Goal: Answer question/provide support

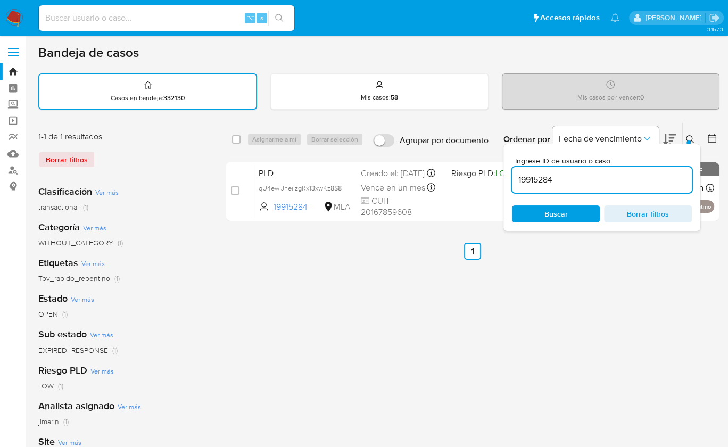
click at [692, 140] on icon at bounding box center [689, 139] width 8 height 8
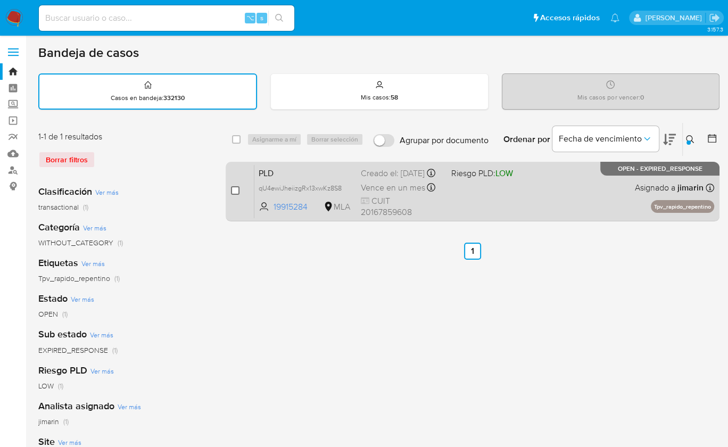
click at [235, 191] on input "checkbox" at bounding box center [235, 190] width 9 height 9
checkbox input "true"
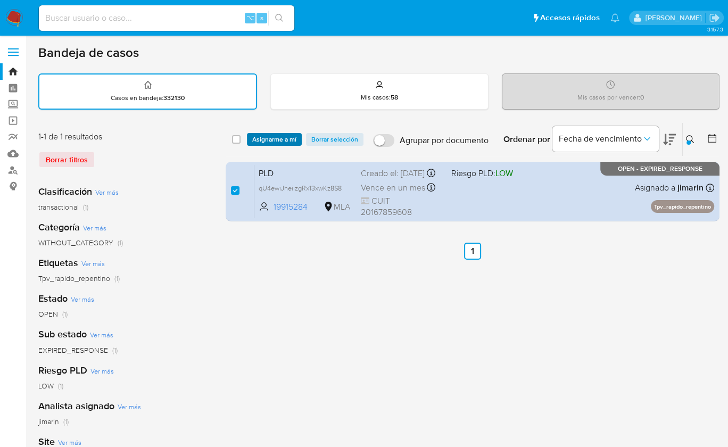
click at [286, 139] on span "Asignarme a mí" at bounding box center [274, 139] width 44 height 11
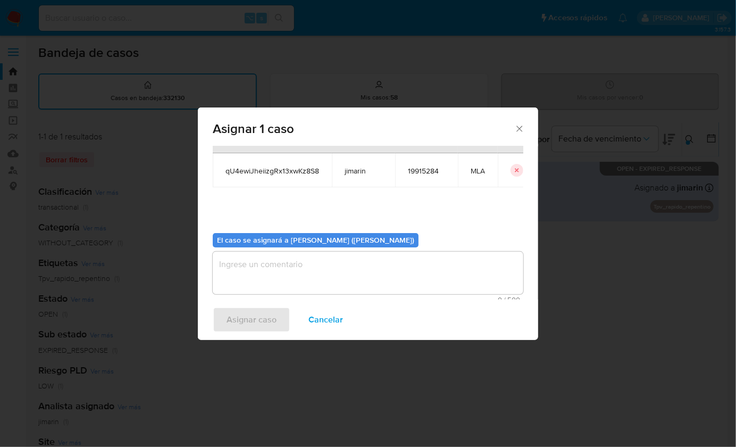
scroll to position [54, 0]
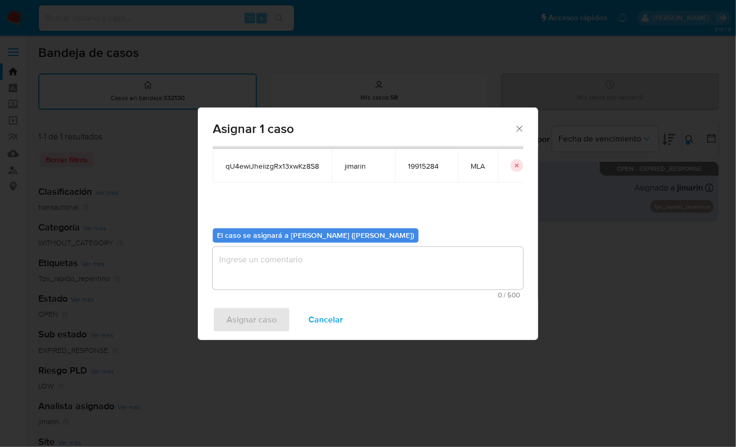
click at [325, 270] on textarea "assign-modal" at bounding box center [368, 268] width 311 height 43
click at [261, 319] on span "Asignar caso" at bounding box center [252, 319] width 50 height 23
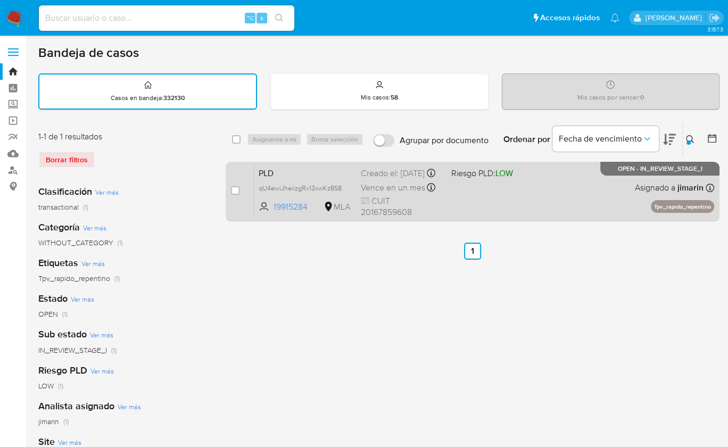
click at [467, 204] on div "PLD qU4ewiJheiizgRx13xwKz8S8 19915284 MLA Riesgo PLD: LOW Creado el: [DATE] Cre…" at bounding box center [483, 191] width 459 height 54
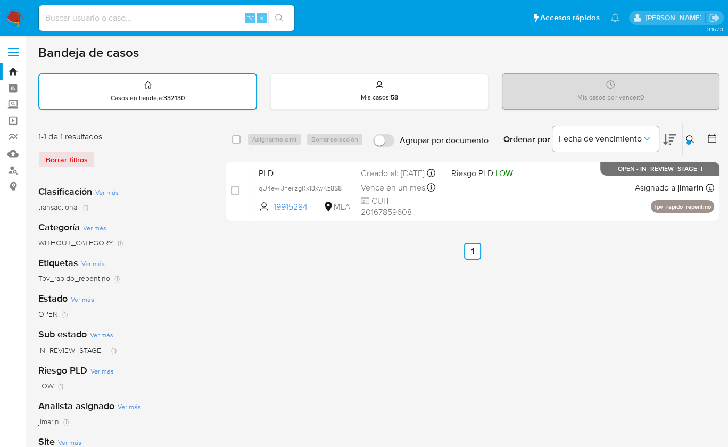
click at [690, 146] on div "Ingrese ID de usuario o caso 19915284 Buscar Borrar filtros" at bounding box center [691, 139] width 18 height 33
click at [682, 143] on button at bounding box center [691, 139] width 18 height 13
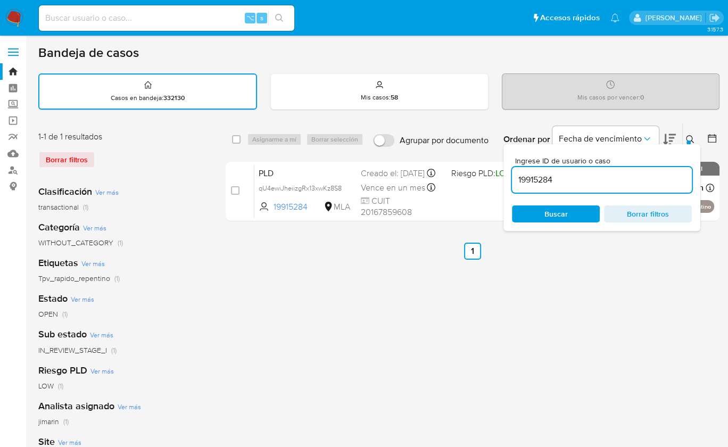
click at [604, 181] on input "19915284" at bounding box center [602, 180] width 180 height 14
type input "9810284"
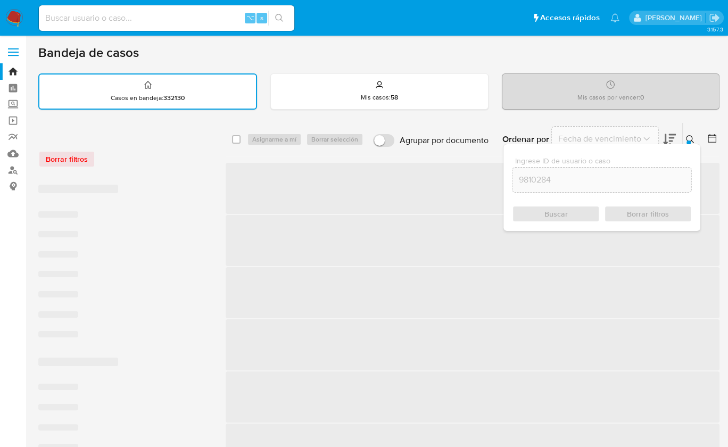
click at [691, 139] on icon at bounding box center [689, 139] width 8 height 8
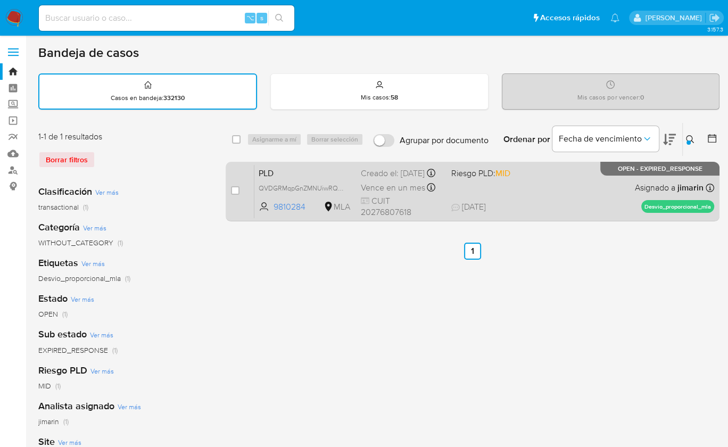
drag, startPoint x: 238, startPoint y: 192, endPoint x: 248, endPoint y: 178, distance: 17.9
click at [238, 192] on input "checkbox" at bounding box center [235, 190] width 9 height 9
checkbox input "true"
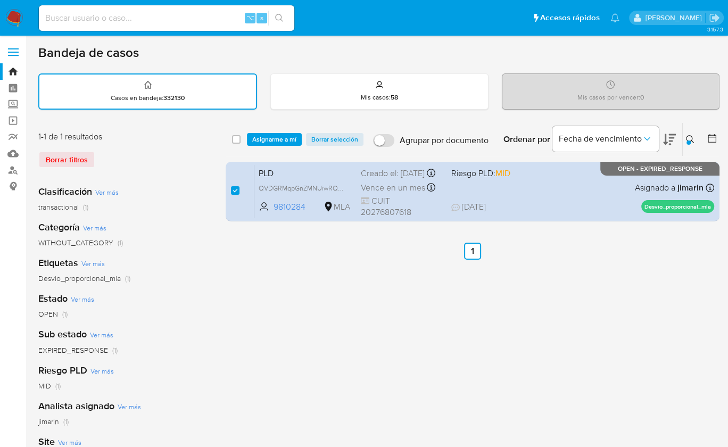
click at [280, 131] on div "select-all-cases-checkbox Asignarme a mí Borrar selección Agrupar por documento…" at bounding box center [472, 139] width 494 height 33
click at [273, 140] on span "Asignarme a mí" at bounding box center [274, 139] width 44 height 11
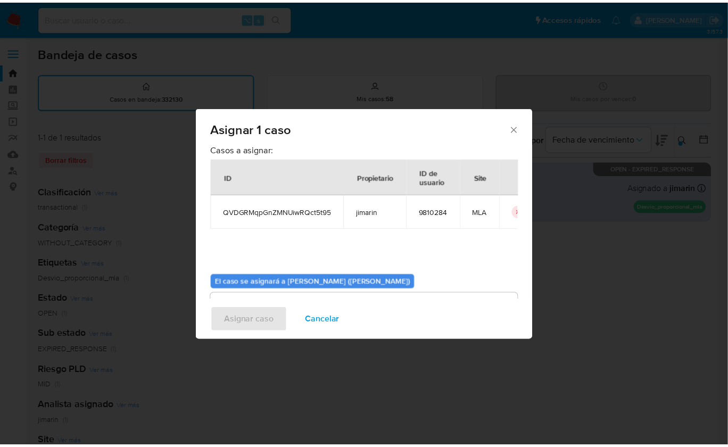
scroll to position [54, 0]
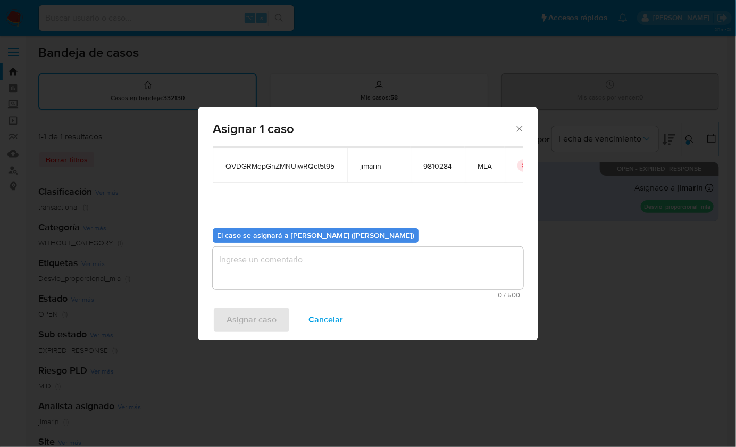
click at [306, 269] on textarea "assign-modal" at bounding box center [368, 268] width 311 height 43
click at [275, 316] on span "Asignar caso" at bounding box center [252, 319] width 50 height 23
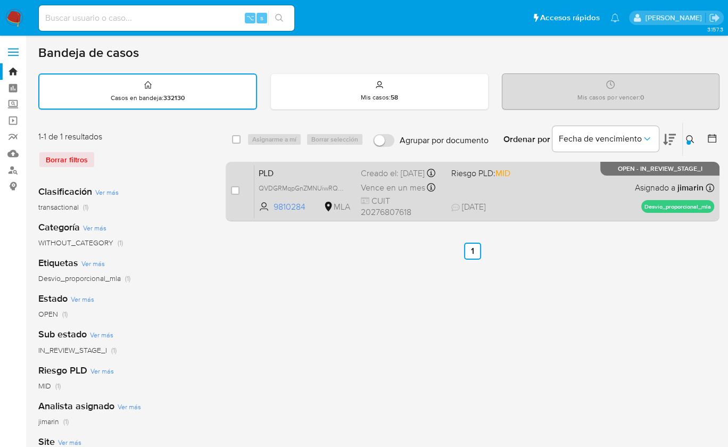
click at [579, 194] on div "PLD QVDGRMqpGnZMNUiwRQct5t95 9810284 MLA Riesgo PLD: MID Creado el: [DATE] Crea…" at bounding box center [483, 191] width 459 height 54
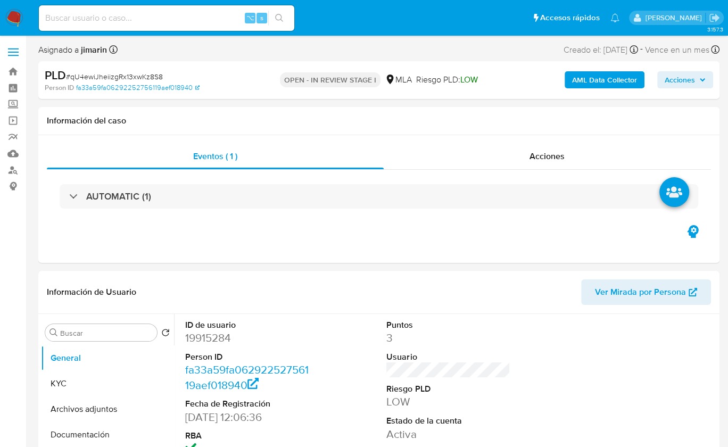
select select "10"
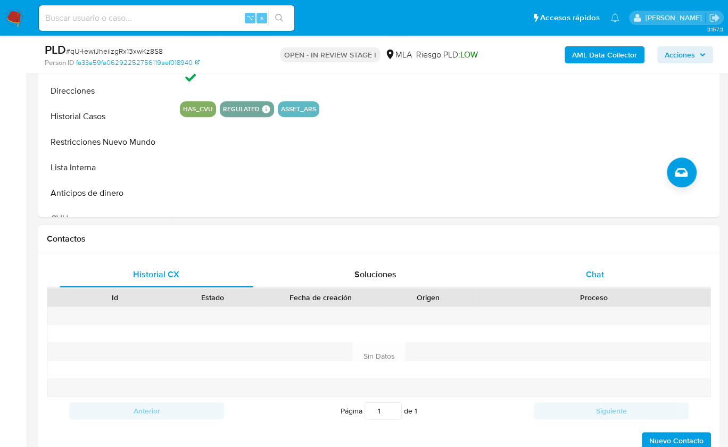
click at [640, 269] on div "Chat" at bounding box center [595, 275] width 194 height 26
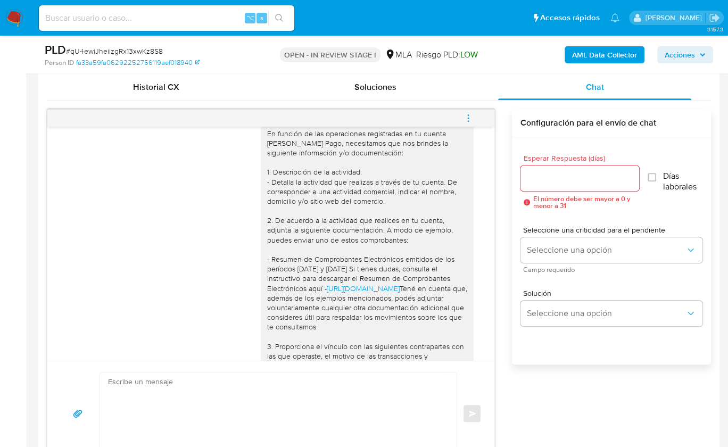
scroll to position [687, 0]
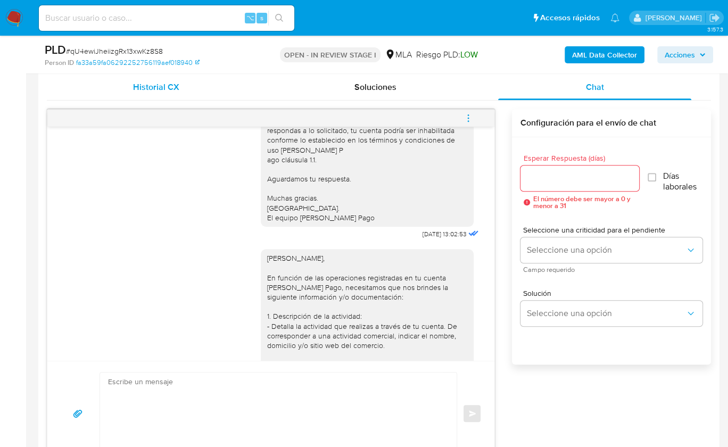
click at [174, 86] on span "Historial CX" at bounding box center [156, 87] width 46 height 12
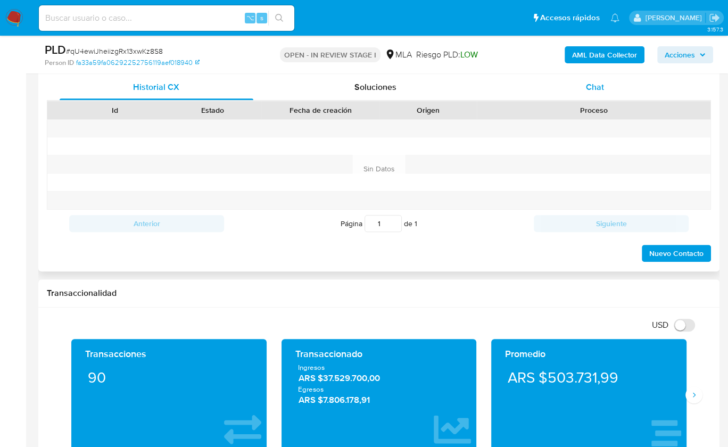
click at [567, 83] on div "Chat" at bounding box center [595, 87] width 194 height 26
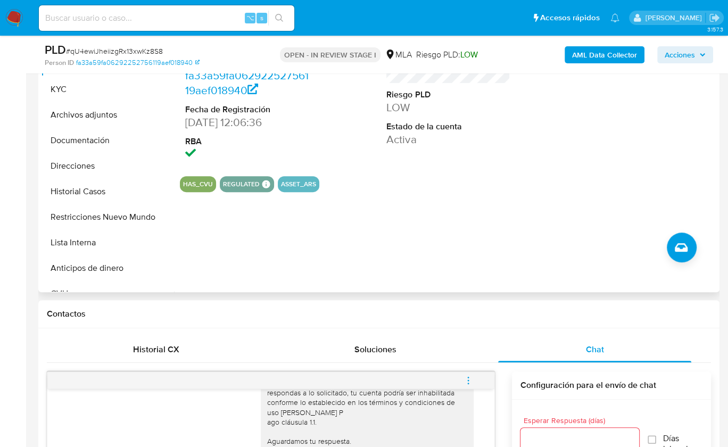
scroll to position [215, 0]
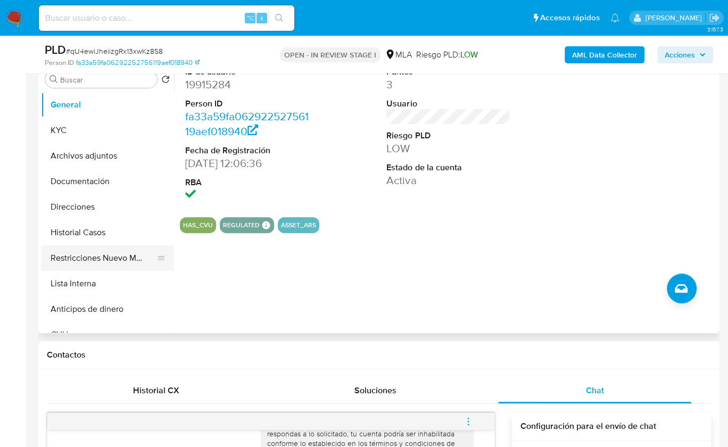
click at [111, 260] on button "Restricciones Nuevo Mundo" at bounding box center [103, 258] width 124 height 26
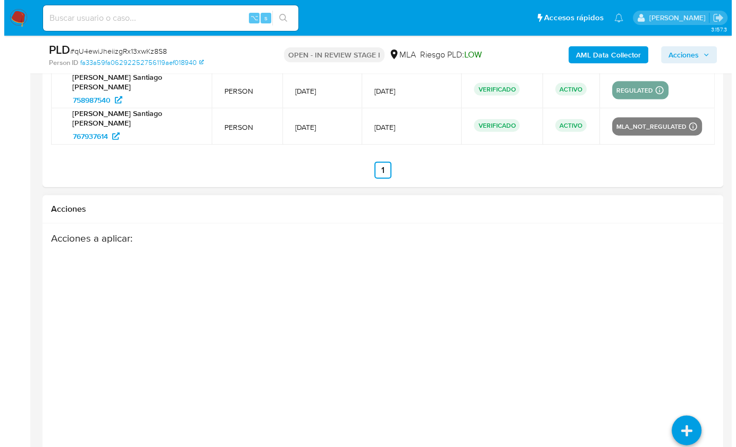
scroll to position [1934, 0]
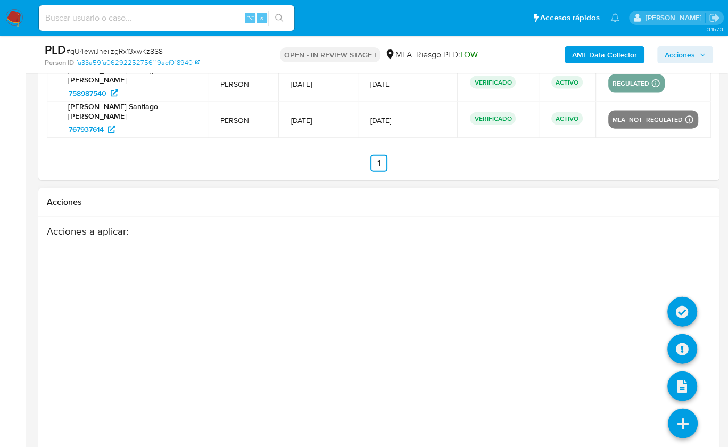
click at [684, 408] on icon at bounding box center [682, 423] width 30 height 30
click at [681, 334] on icon at bounding box center [682, 349] width 30 height 30
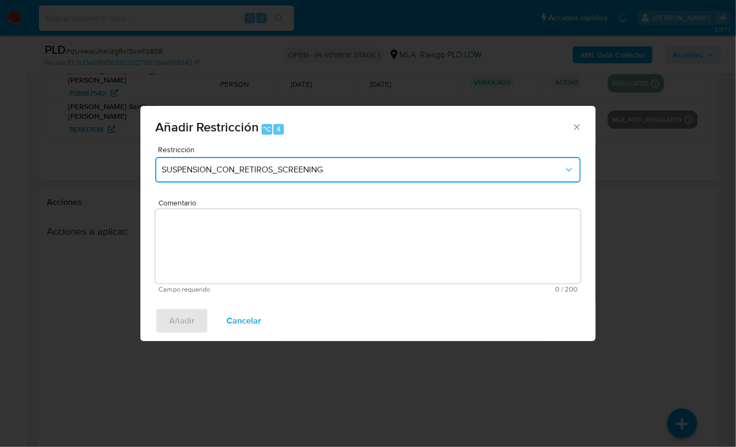
click at [301, 169] on span "SUSPENSION_CON_RETIROS_SCREENING" at bounding box center [363, 169] width 402 height 11
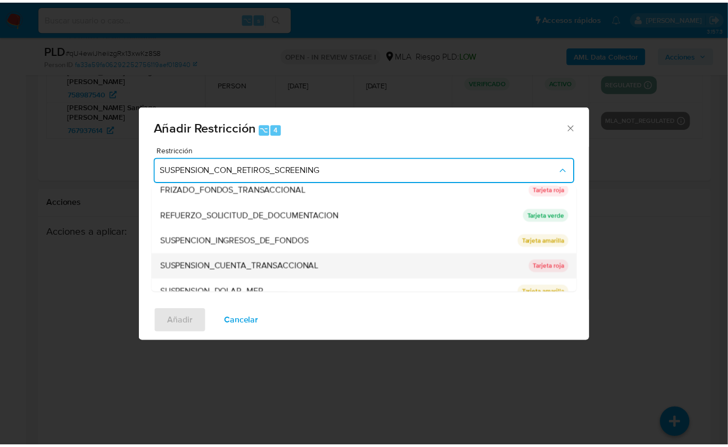
scroll to position [225, 0]
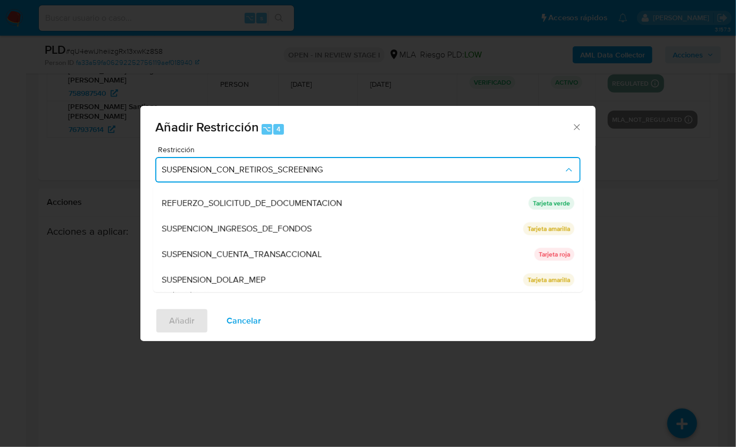
click at [256, 252] on span "SUSPENSION_CUENTA_TRANSACCIONAL" at bounding box center [242, 254] width 160 height 11
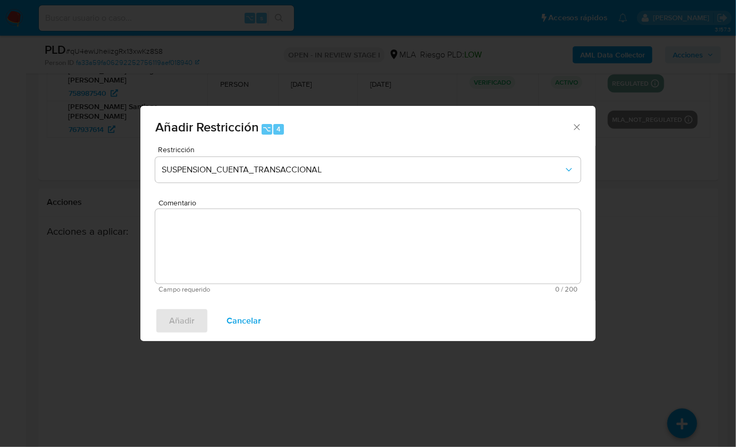
click at [256, 245] on textarea "Comentario" at bounding box center [367, 246] width 425 height 74
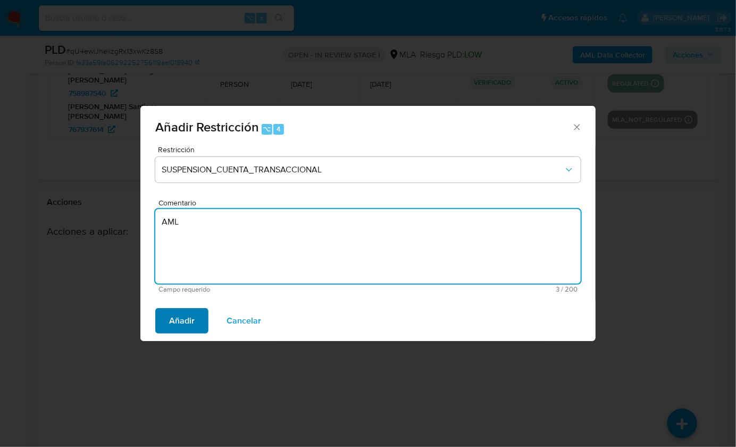
type textarea "AML"
click at [171, 327] on span "Añadir" at bounding box center [182, 320] width 26 height 23
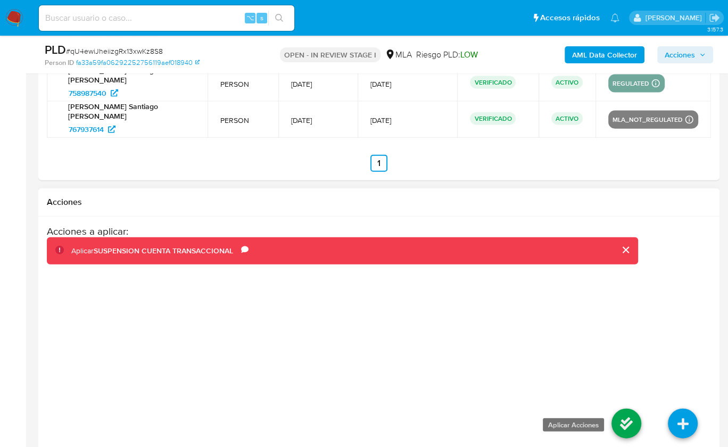
click at [630, 408] on icon at bounding box center [626, 423] width 30 height 30
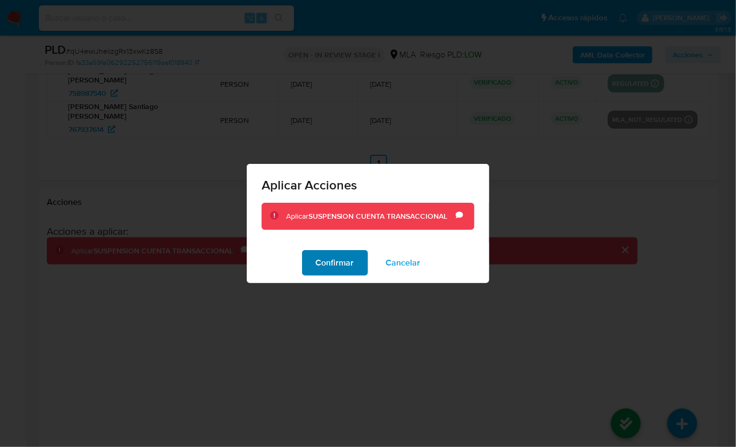
click at [311, 268] on button "Confirmar" at bounding box center [335, 263] width 66 height 26
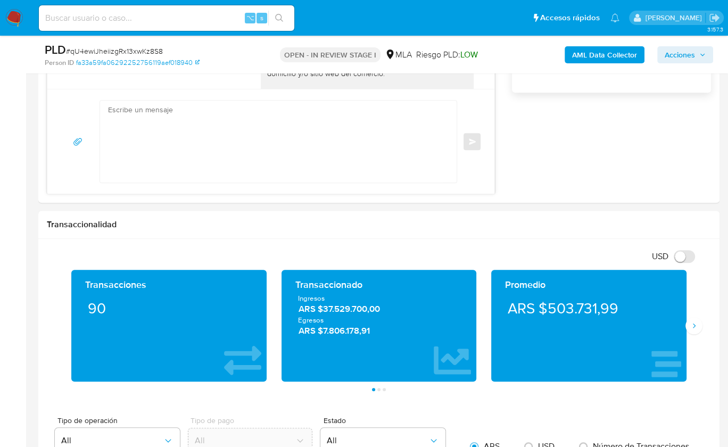
scroll to position [764, 0]
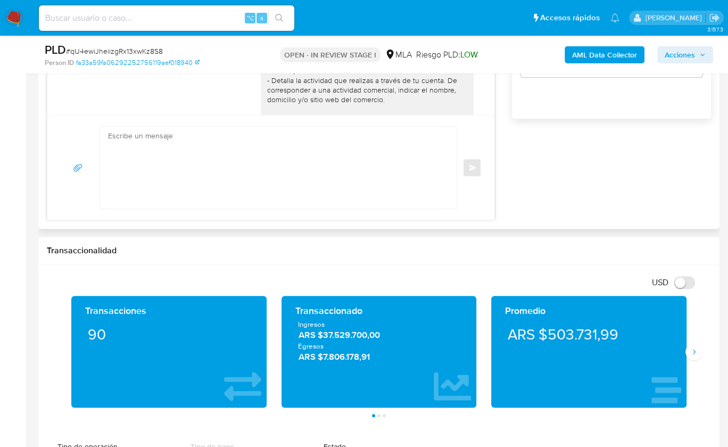
click at [296, 168] on textarea at bounding box center [275, 168] width 335 height 82
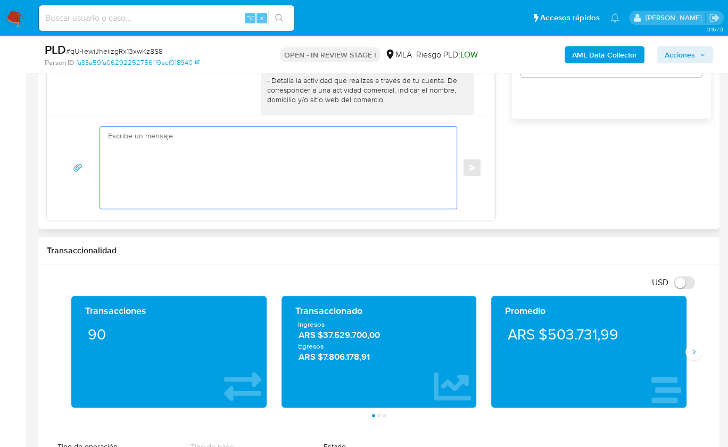
paste textarea "Hola, Esperamos que te encuentres muy bien. Te consultamos si tuviste oportunid…"
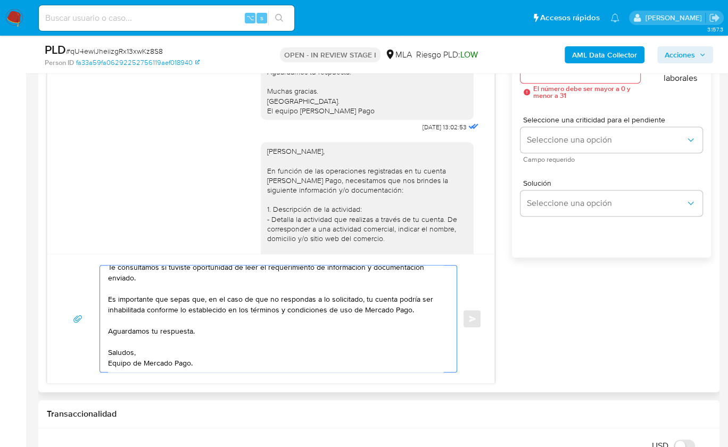
scroll to position [65, 0]
drag, startPoint x: 304, startPoint y: 306, endPoint x: 97, endPoint y: 296, distance: 207.1
click at [97, 296] on div "Hola, Esperamos que te encuentres muy bien. Te consultamos si tuviste oportunid…" at bounding box center [270, 318] width 421 height 107
click at [220, 307] on textarea "Hola, Esperamos que te encuentres muy bien. Te consultamos si tuviste oportunid…" at bounding box center [275, 318] width 335 height 106
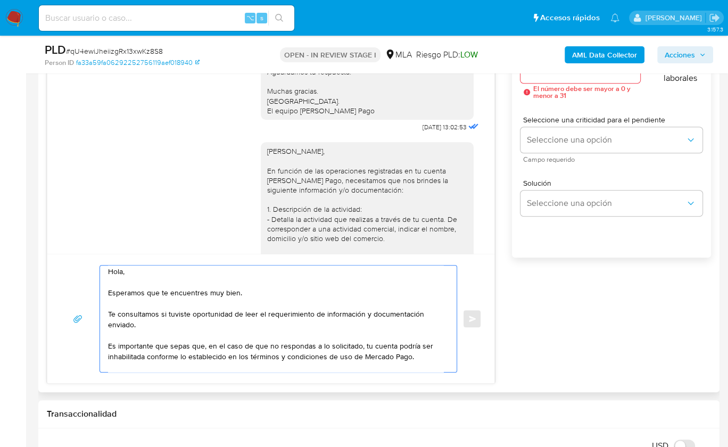
scroll to position [0, 0]
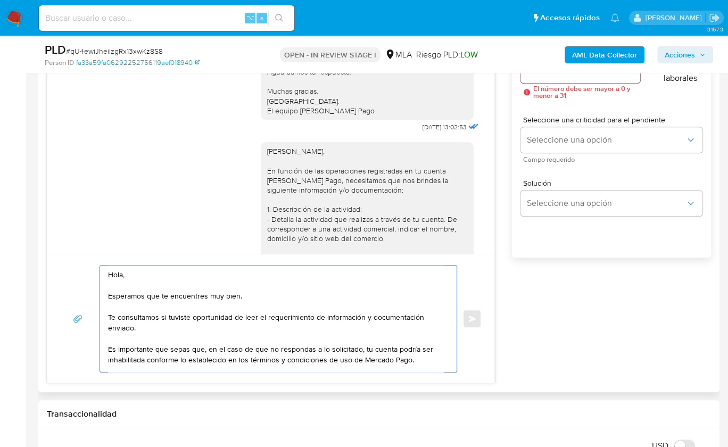
click at [159, 289] on textarea "Hola, Esperamos que te encuentres muy bien. Te consultamos si tuviste oportunid…" at bounding box center [275, 318] width 335 height 106
click at [109, 283] on textarea "Hola, Esperamos que te encuentres muy bien. Te consultamos si tuviste oportunid…" at bounding box center [275, 318] width 335 height 106
click at [257, 293] on textarea "Hola, Esperamos que te encuentres muy bien. Te consultamos si tuviste oportunid…" at bounding box center [275, 318] width 335 height 106
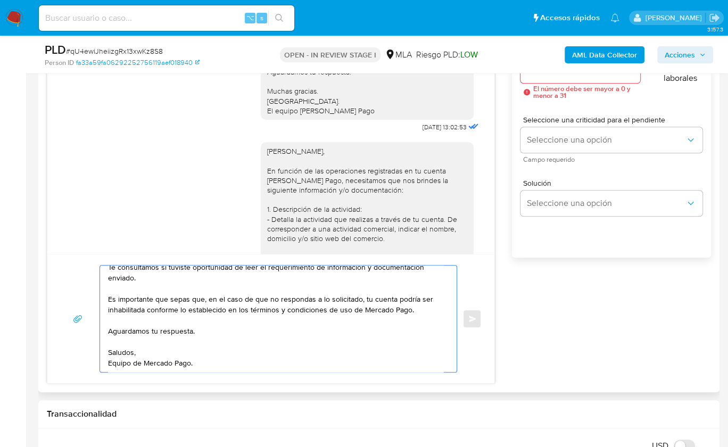
scroll to position [60, 0]
click at [425, 284] on textarea "Hola, Esperamos que te encuentres muy bien. Te consultamos si tuviste oportunid…" at bounding box center [275, 318] width 335 height 106
click at [421, 287] on textarea "Hola, Esperamos que te encuentres muy bien. Te consultamos si tuviste oportunid…" at bounding box center [275, 318] width 335 height 106
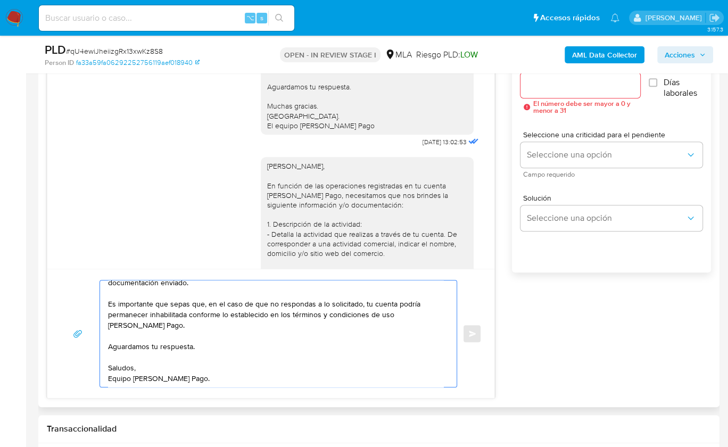
scroll to position [607, 0]
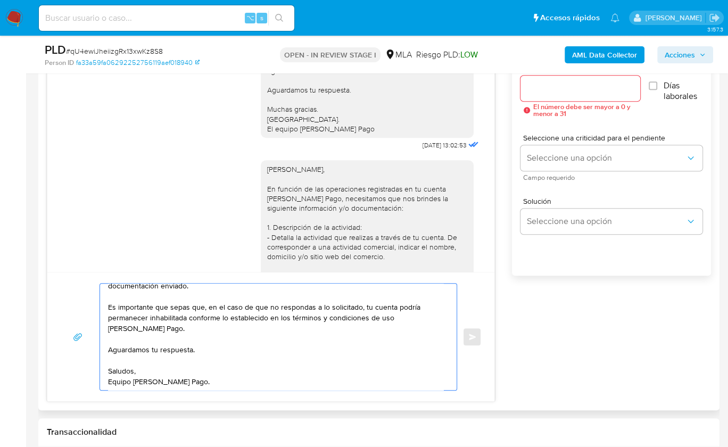
type textarea "Hola, Esperamos que te encuentres muy bien. Te consultamos si tuviste oportunid…"
click at [550, 87] on input "Esperar Respuesta (días)" at bounding box center [580, 88] width 120 height 14
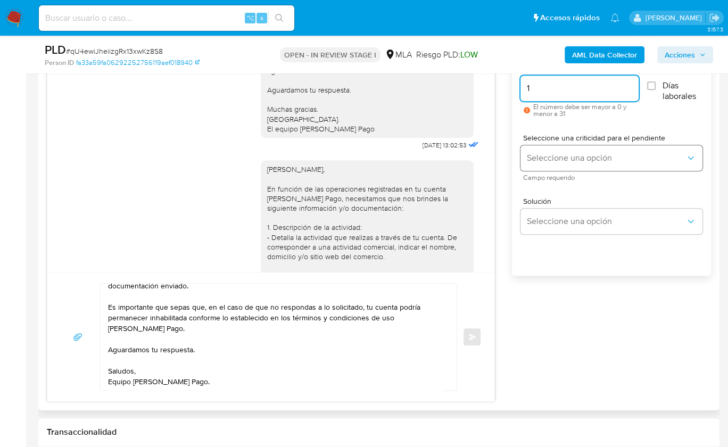
type input "1"
click at [551, 147] on button "Seleccione una opción" at bounding box center [611, 158] width 182 height 26
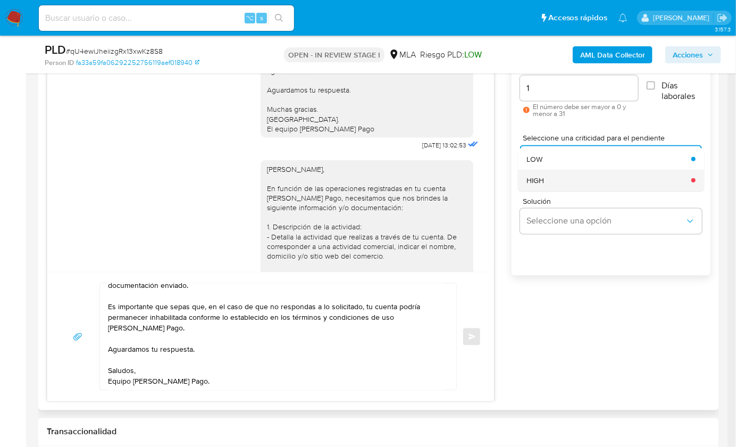
click at [556, 183] on div "HIGH" at bounding box center [605, 180] width 158 height 21
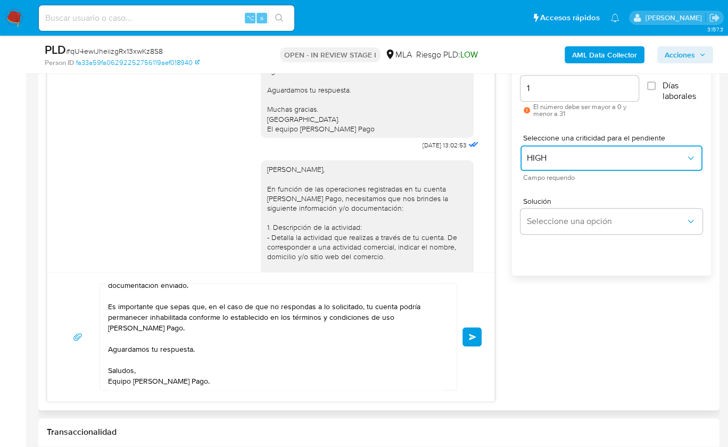
scroll to position [71, 0]
click at [472, 338] on button "Enviar" at bounding box center [471, 336] width 19 height 19
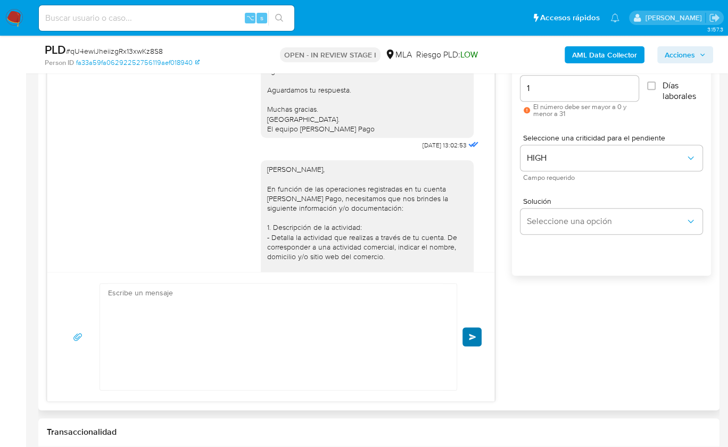
scroll to position [1293, 0]
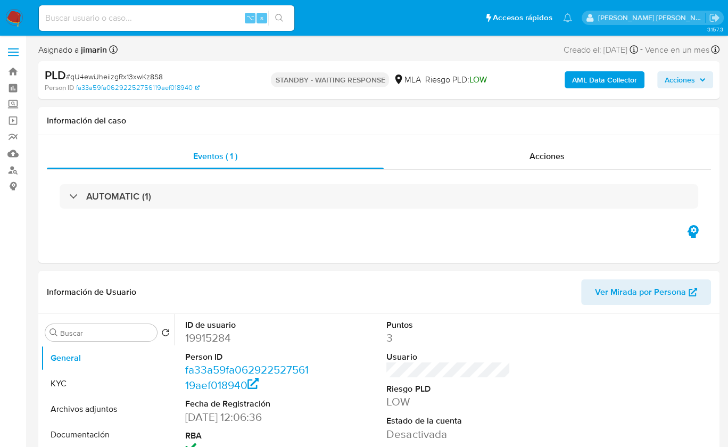
select select "10"
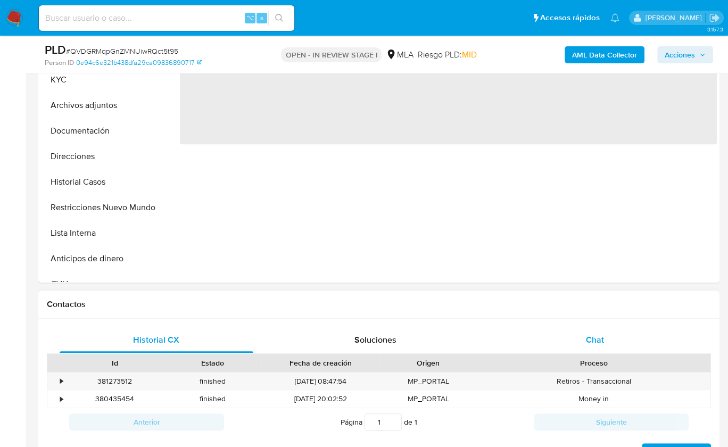
click at [629, 329] on div "Chat" at bounding box center [595, 340] width 194 height 26
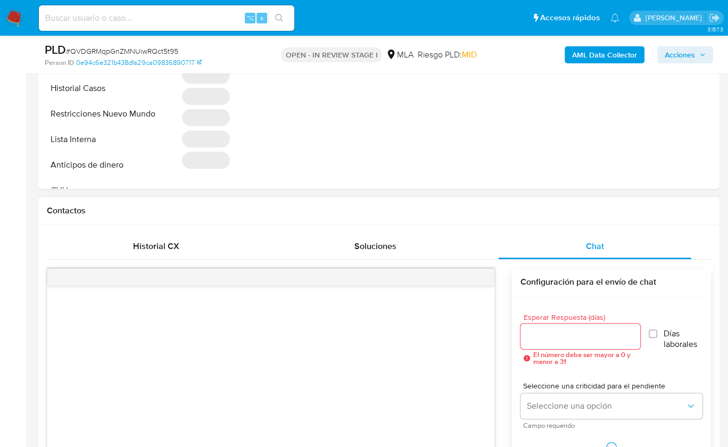
scroll to position [547, 0]
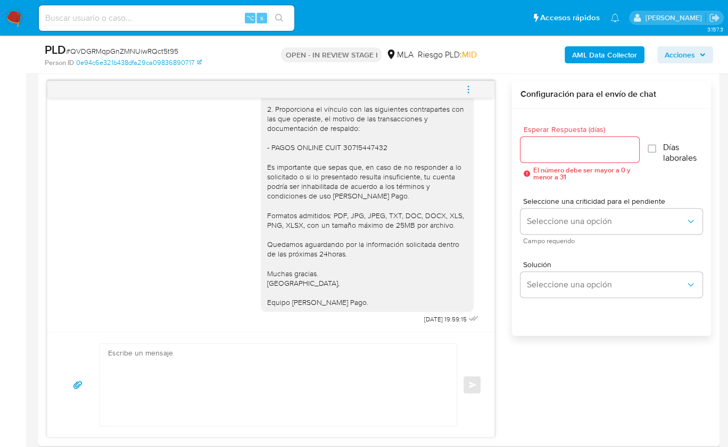
select select "10"
click at [476, 81] on button "menu-action" at bounding box center [467, 90] width 35 height 26
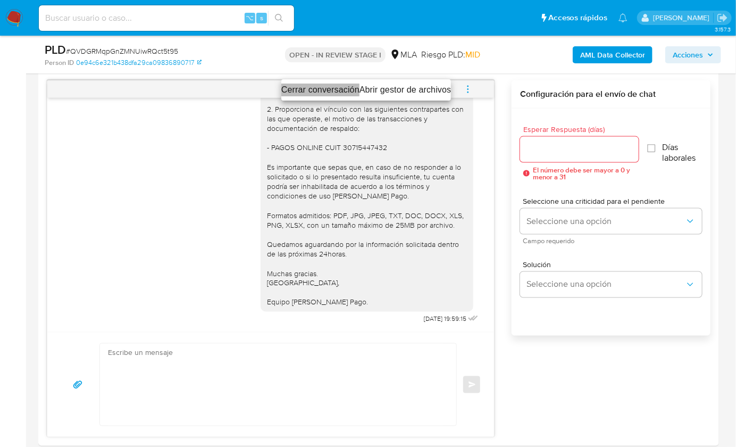
click at [314, 90] on li "Cerrar conversación" at bounding box center [320, 89] width 78 height 13
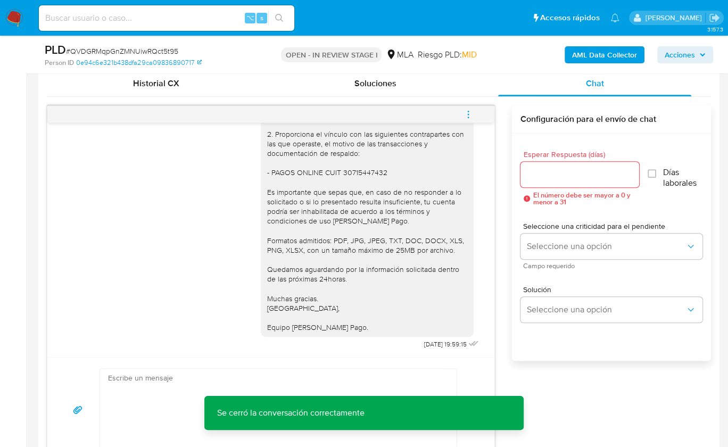
scroll to position [252, 0]
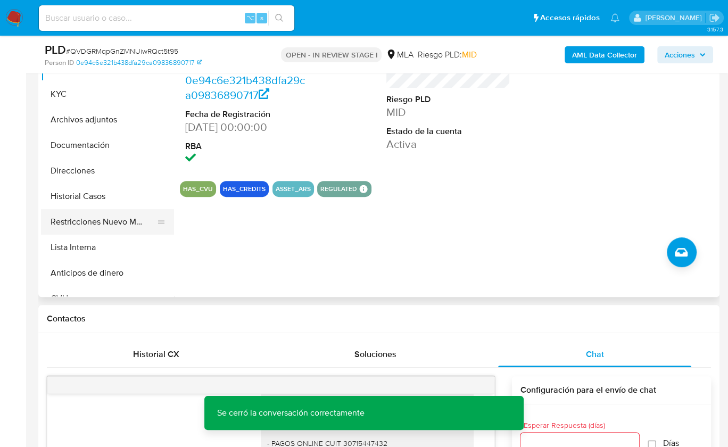
click at [108, 209] on button "Restricciones Nuevo Mundo" at bounding box center [103, 222] width 124 height 26
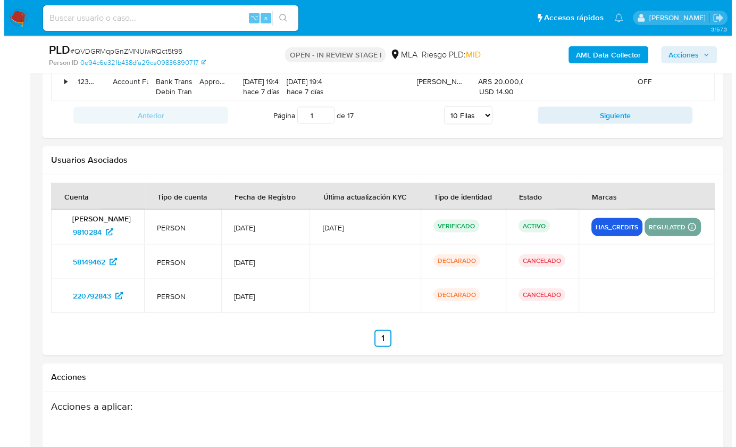
scroll to position [1956, 0]
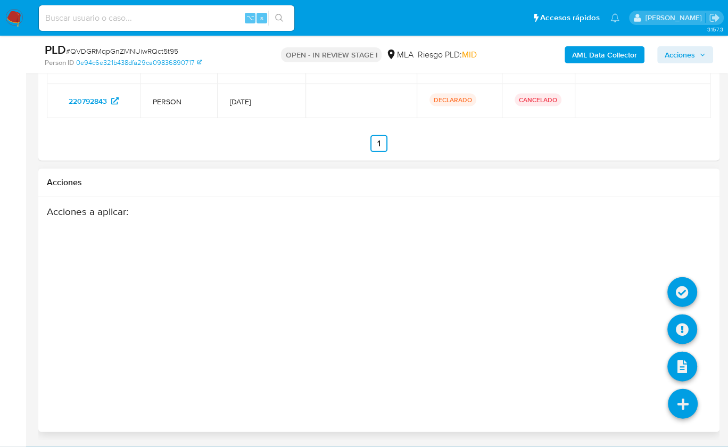
click at [683, 413] on icon at bounding box center [682, 404] width 30 height 30
click at [677, 328] on icon at bounding box center [682, 329] width 30 height 30
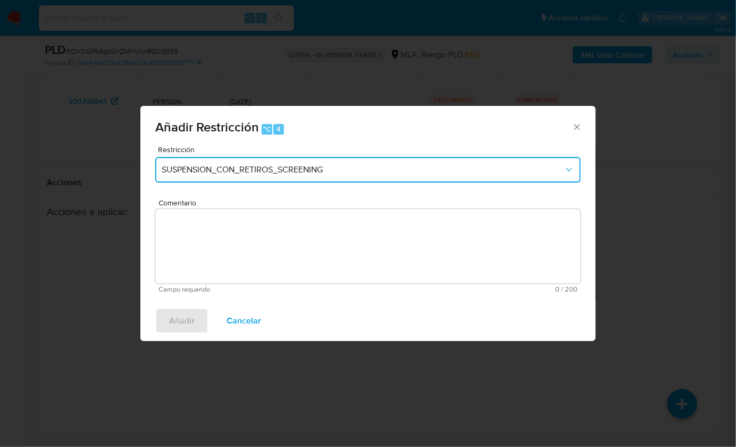
click at [316, 174] on span "SUSPENSION_CON_RETIROS_SCREENING" at bounding box center [363, 169] width 402 height 11
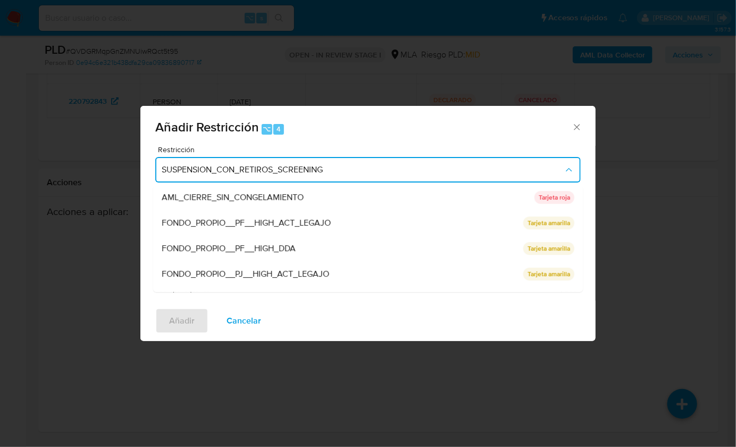
scroll to position [225, 0]
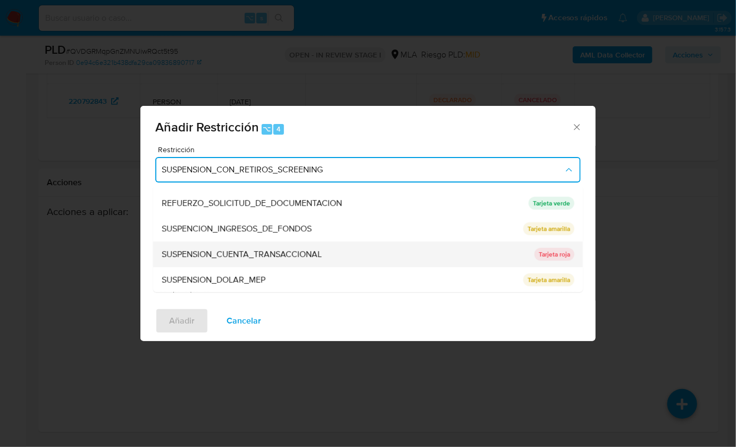
click at [283, 254] on span "SUSPENSION_CUENTA_TRANSACCIONAL" at bounding box center [242, 254] width 160 height 11
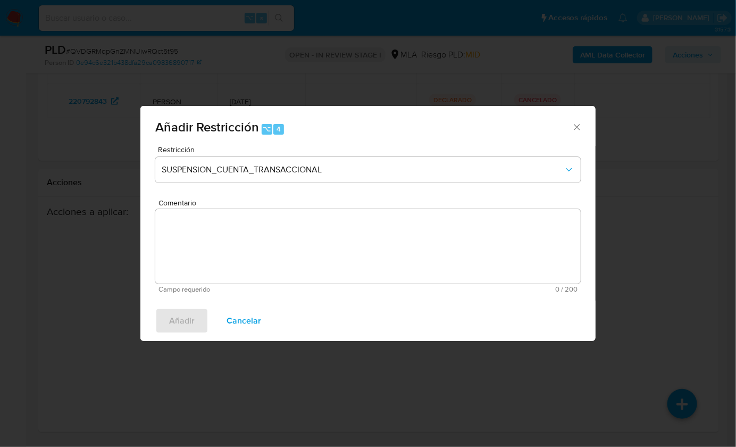
click at [292, 245] on textarea "Comentario" at bounding box center [367, 246] width 425 height 74
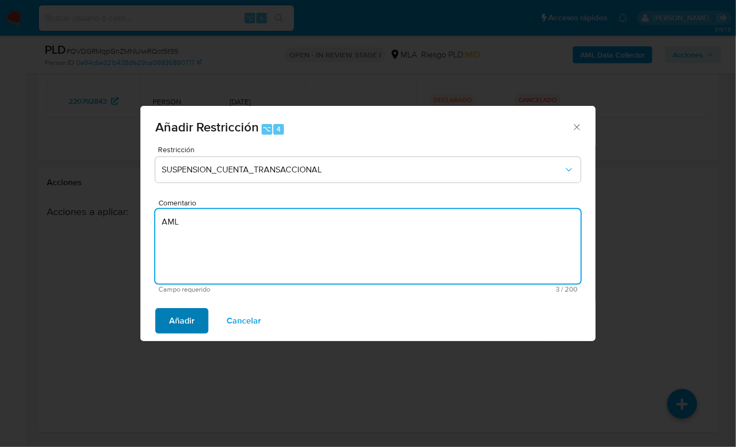
type textarea "AML"
click at [176, 324] on span "Añadir" at bounding box center [182, 320] width 26 height 23
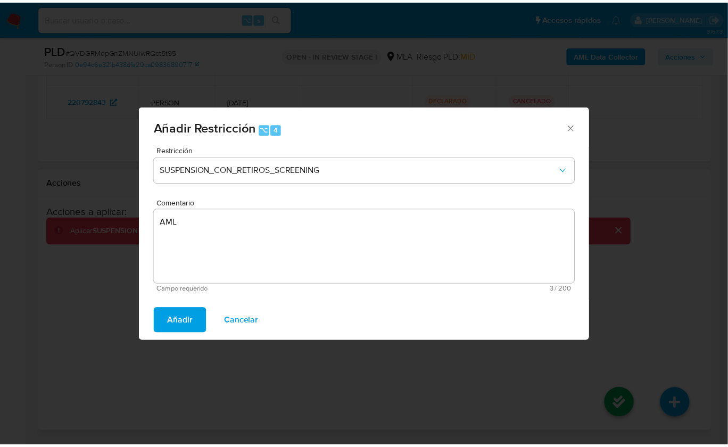
scroll to position [1931, 0]
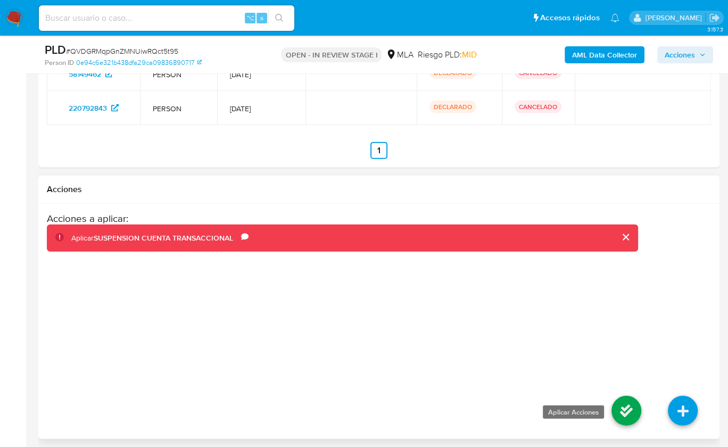
click at [634, 425] on icon at bounding box center [626, 411] width 30 height 30
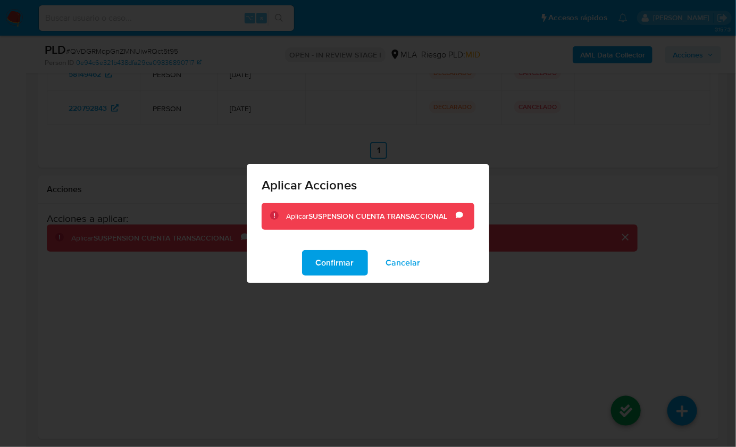
click at [335, 249] on div "Confirmar Cancelar" at bounding box center [368, 263] width 243 height 40
click at [320, 264] on span "Confirmar" at bounding box center [335, 262] width 38 height 23
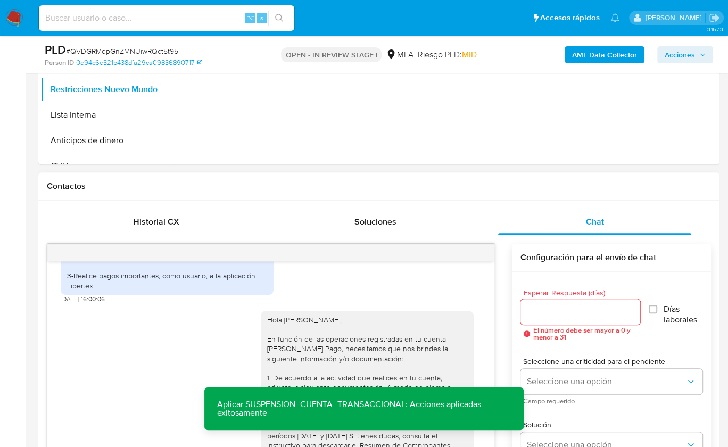
scroll to position [381, 0]
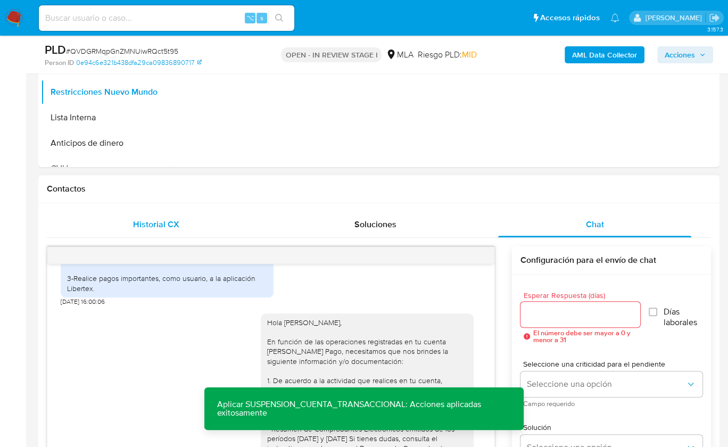
click at [168, 224] on span "Historial CX" at bounding box center [156, 224] width 46 height 12
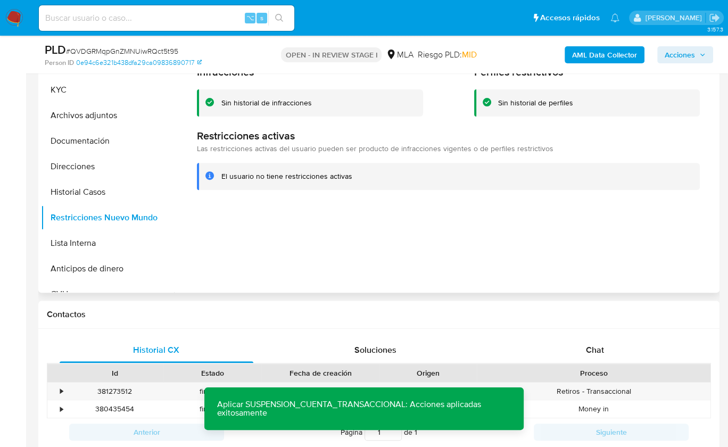
scroll to position [123, 0]
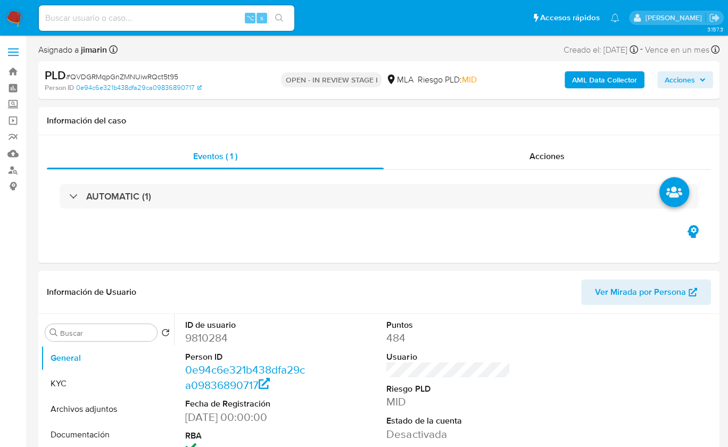
select select "10"
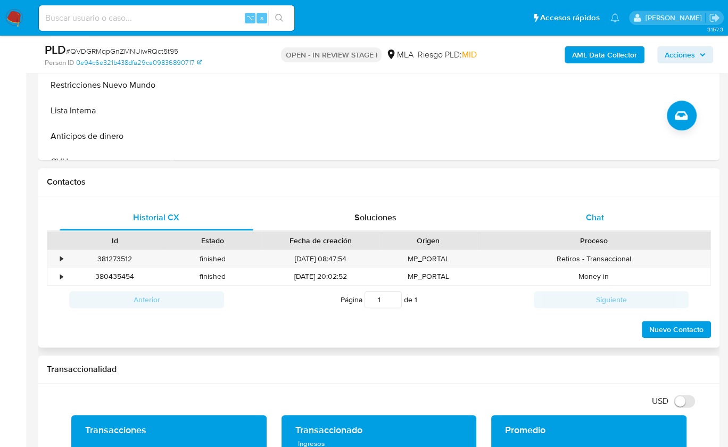
click at [620, 208] on div "Chat" at bounding box center [595, 218] width 194 height 26
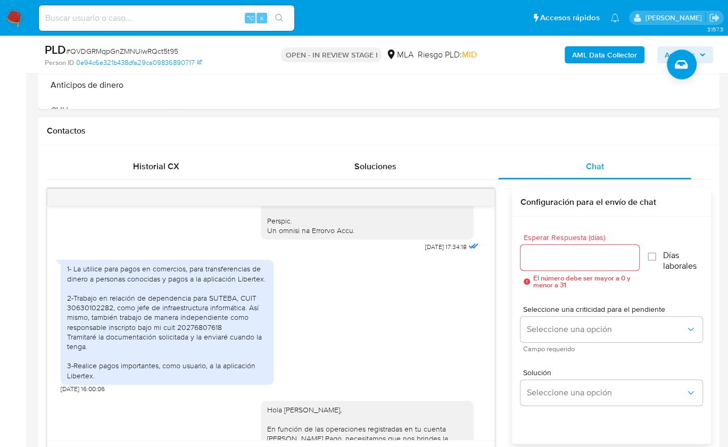
scroll to position [508, 0]
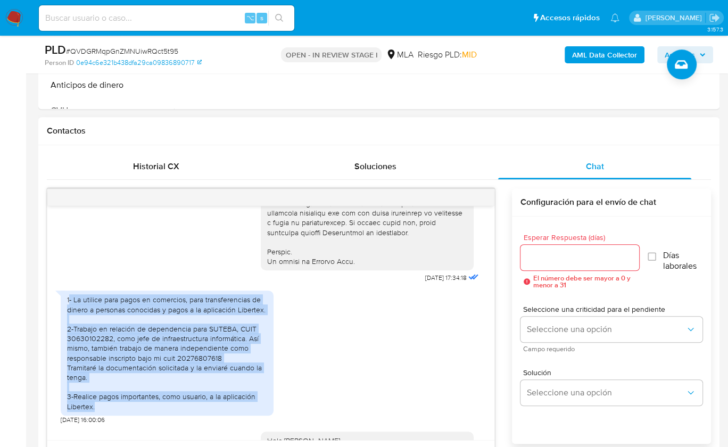
drag, startPoint x: 68, startPoint y: 319, endPoint x: 130, endPoint y: 421, distance: 119.3
click at [130, 411] on div "1- La utilice para pagos en comercios, para transferencias de dinero a personas…" at bounding box center [167, 353] width 200 height 116
copy div "- La utilice para pagos en comercios, para transferencias de dinero a personas …"
